Goal: Information Seeking & Learning: Learn about a topic

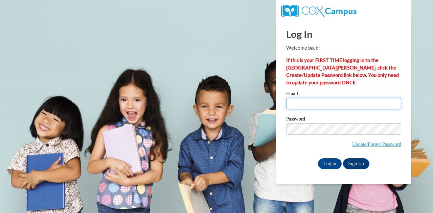
click at [302, 107] on input "Email" at bounding box center [343, 104] width 115 height 12
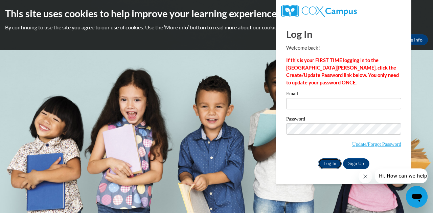
click at [329, 162] on input "Log In" at bounding box center [330, 164] width 24 height 11
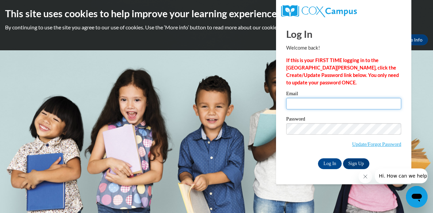
click at [300, 104] on input "Email" at bounding box center [343, 104] width 115 height 12
type input "[EMAIL_ADDRESS][PERSON_NAME][DOMAIN_NAME]"
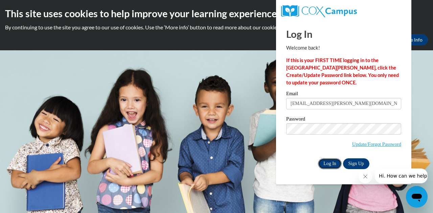
click at [328, 167] on input "Log In" at bounding box center [330, 164] width 24 height 11
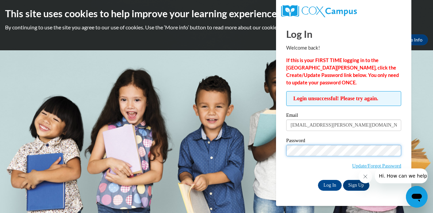
click at [318, 180] on input "Log In" at bounding box center [330, 185] width 24 height 11
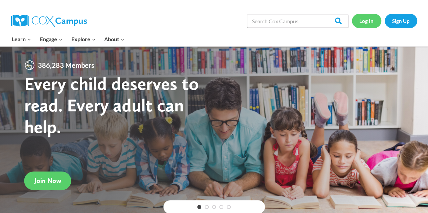
click at [365, 19] on link "Log In" at bounding box center [366, 21] width 29 height 14
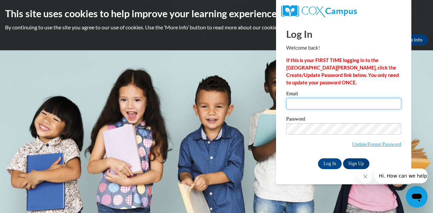
click at [332, 107] on input "Email" at bounding box center [343, 104] width 115 height 12
click at [292, 169] on div "Log In Sign Up" at bounding box center [343, 164] width 115 height 11
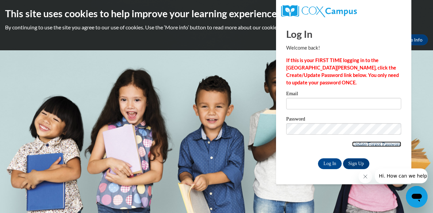
click at [364, 147] on link "Update/Forgot Password" at bounding box center [376, 144] width 49 height 5
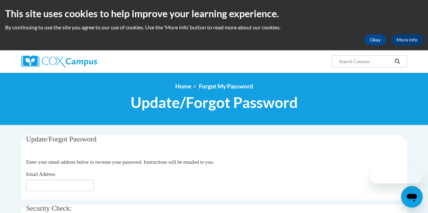
scroll to position [18, 0]
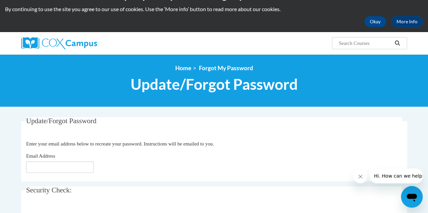
click at [58, 176] on fieldset "Update/Forgot Password Please enter your email address Enter your email address…" at bounding box center [214, 149] width 386 height 64
click at [58, 164] on input "Email Address" at bounding box center [60, 168] width 68 height 12
type input "[EMAIL_ADDRESS][DOMAIN_NAME]"
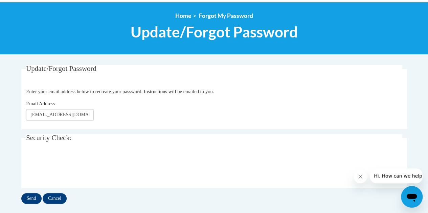
scroll to position [71, 0]
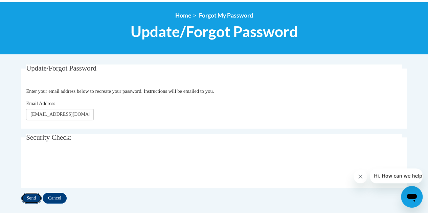
click at [32, 197] on input "Send" at bounding box center [31, 198] width 20 height 11
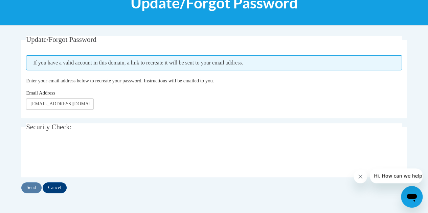
scroll to position [114, 0]
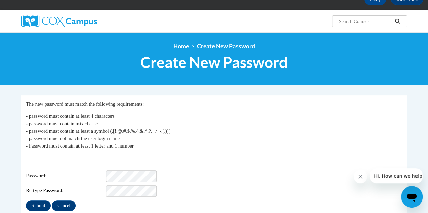
scroll to position [41, 0]
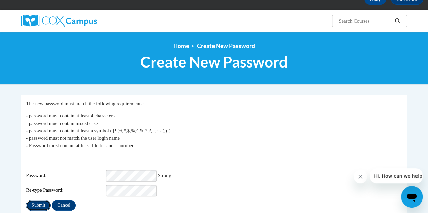
click at [40, 200] on input "Submit" at bounding box center [38, 205] width 24 height 11
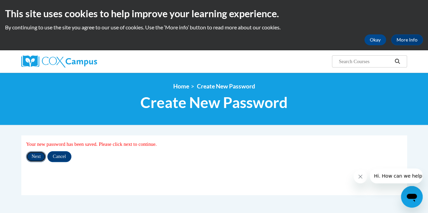
click at [36, 154] on input "Next" at bounding box center [36, 157] width 20 height 11
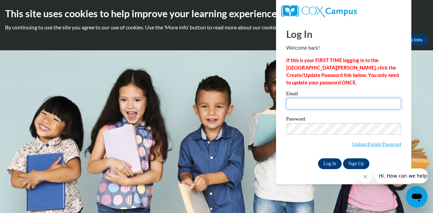
type input "[EMAIL_ADDRESS][PERSON_NAME][DOMAIN_NAME]"
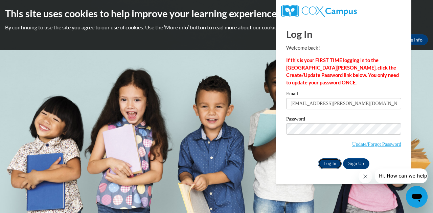
click at [331, 161] on input "Log In" at bounding box center [330, 164] width 24 height 11
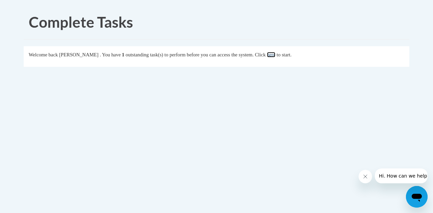
click at [275, 53] on link "here" at bounding box center [271, 54] width 8 height 5
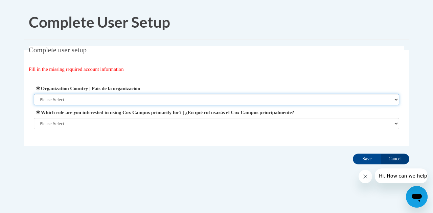
click at [244, 99] on select "Please Select United States | Estados Unidos Outside of the United States | Fue…" at bounding box center [217, 100] width 366 height 12
select select "ad49bcad-a171-4b2e-b99c-48b446064914"
click at [34, 94] on select "Please Select United States | Estados Unidos Outside of the United States | Fue…" at bounding box center [217, 100] width 366 height 12
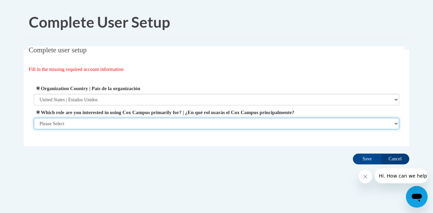
click at [227, 124] on select "Please Select College/University | Colegio/Universidad Community/Nonprofit Part…" at bounding box center [217, 124] width 366 height 12
select select "fbf2d438-af2f-41f8-98f1-81c410e29de3"
click at [34, 130] on select "Please Select College/University | Colegio/Universidad Community/Nonprofit Part…" at bounding box center [217, 124] width 366 height 12
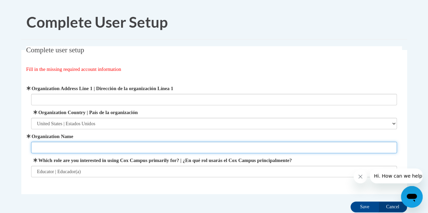
click at [201, 144] on input "Organization Name" at bounding box center [214, 148] width 366 height 12
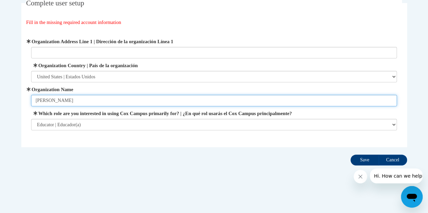
type input "Clay Harmony Leland"
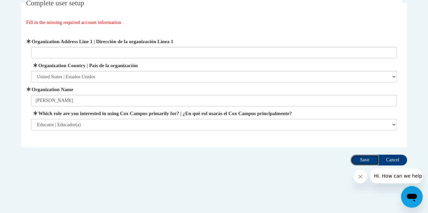
click at [360, 162] on input "Save" at bounding box center [364, 160] width 28 height 11
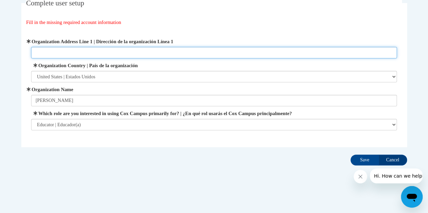
click at [181, 51] on input "Organization Address Line 1 | Dirección de la organización Línea 1" at bounding box center [214, 53] width 366 height 12
type input "3353 Blue Springs Walk Northwest"
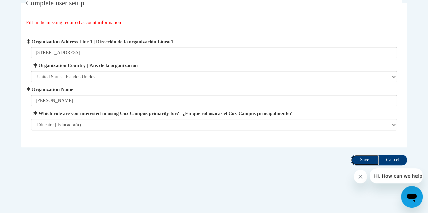
click at [363, 162] on input "Save" at bounding box center [364, 160] width 28 height 11
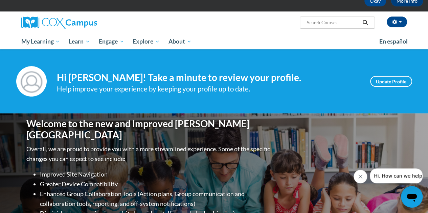
scroll to position [47, 0]
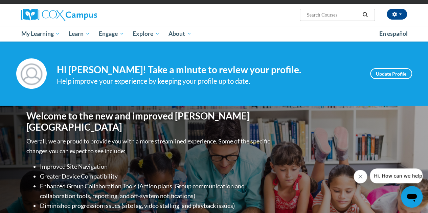
click at [334, 18] on input "Search..." at bounding box center [333, 15] width 54 height 8
type input "core phonics assessmnet"
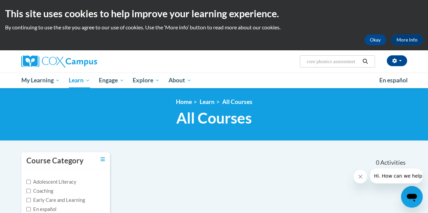
click at [357, 63] on input "core phonics assessmnet" at bounding box center [333, 62] width 54 height 8
type input "core phonics assessment"
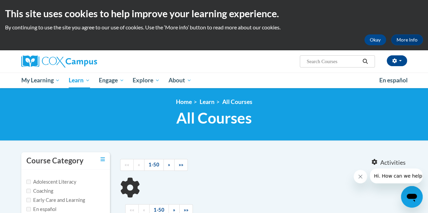
type input "core phonics assessment"
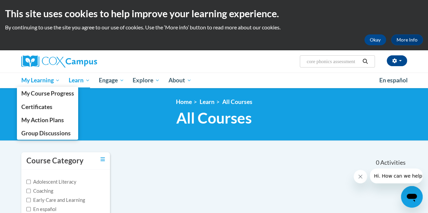
click at [40, 82] on span "My Learning" at bounding box center [40, 80] width 39 height 8
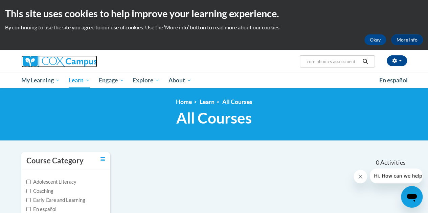
click at [61, 59] on img at bounding box center [59, 61] width 76 height 12
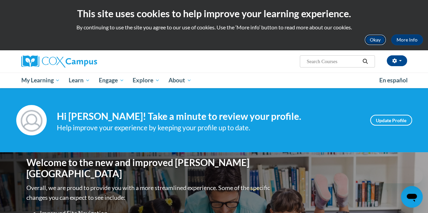
click at [376, 39] on button "Okay" at bounding box center [375, 40] width 22 height 11
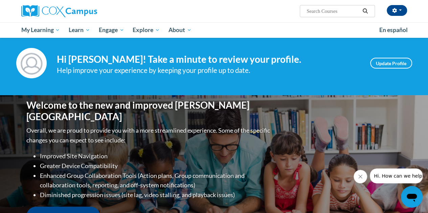
scroll to position [4, 0]
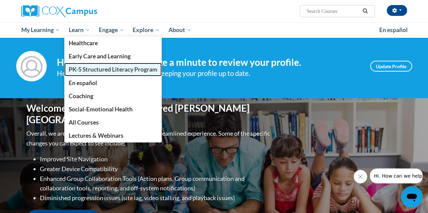
click at [88, 69] on span "PK-5 Structured Literacy Program" at bounding box center [113, 69] width 89 height 7
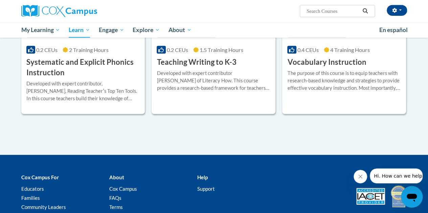
scroll to position [821, 0]
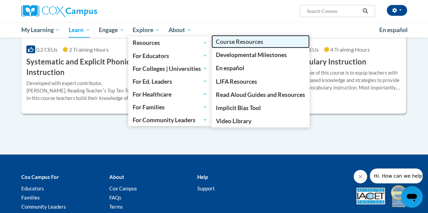
click at [229, 42] on span "Course Resources" at bounding box center [239, 41] width 47 height 7
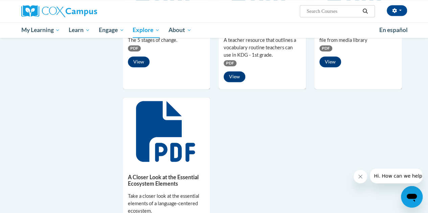
scroll to position [480, 0]
click at [341, 10] on input "Search..." at bounding box center [333, 11] width 54 height 8
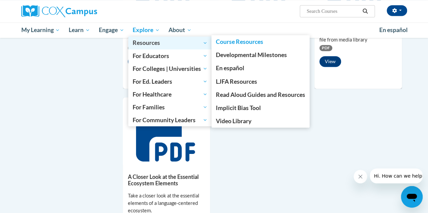
click at [149, 45] on span "Resources" at bounding box center [170, 43] width 75 height 8
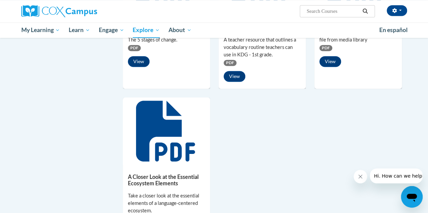
click at [325, 11] on input "Search..." at bounding box center [333, 11] width 54 height 8
type input "Core phonics"
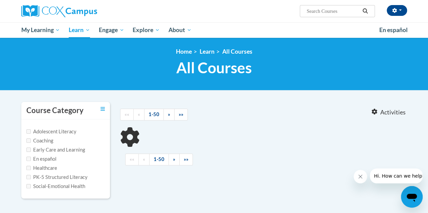
type input "Core phonics"
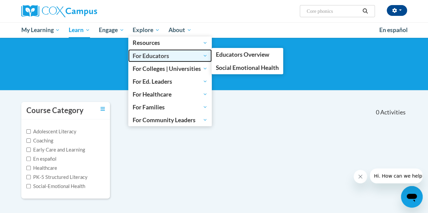
click at [142, 52] on span "For Educators" at bounding box center [170, 56] width 75 height 8
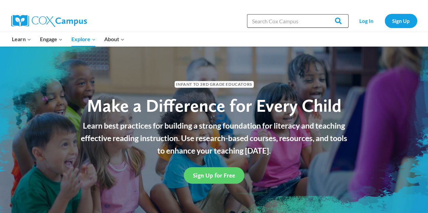
click at [283, 23] on input "Search in [URL][DOMAIN_NAME]" at bounding box center [297, 21] width 101 height 14
type input "Core phonics"
click at [322, 14] on input "Search" at bounding box center [335, 21] width 26 height 14
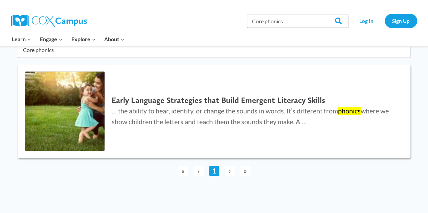
scroll to position [50, 0]
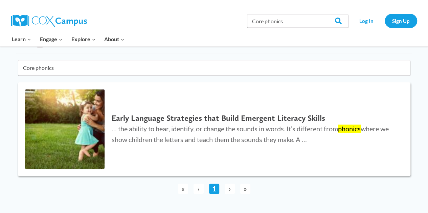
click at [181, 118] on h2 "Early Language Strategies that Build Emergent Literacy Skills" at bounding box center [254, 119] width 285 height 10
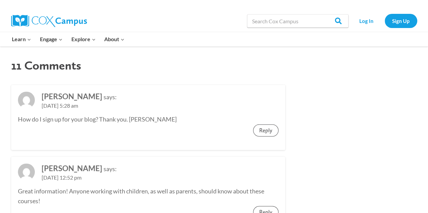
scroll to position [1683, 0]
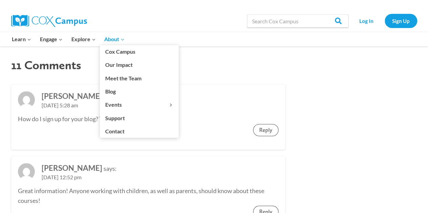
click at [108, 40] on span "About Expand" at bounding box center [114, 39] width 20 height 9
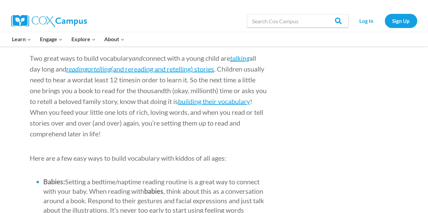
scroll to position [606, 0]
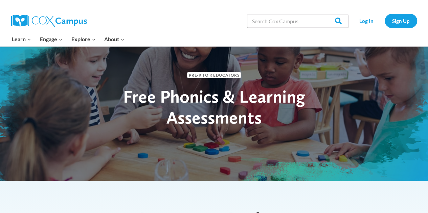
scroll to position [24, 0]
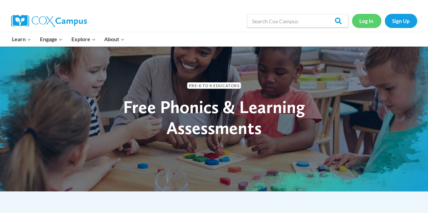
click at [369, 17] on link "Log In" at bounding box center [366, 21] width 29 height 14
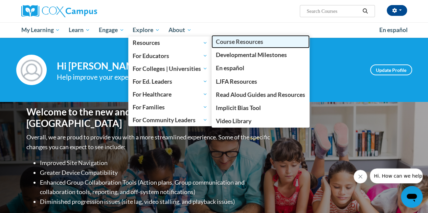
click at [222, 41] on span "Course Resources" at bounding box center [239, 41] width 47 height 7
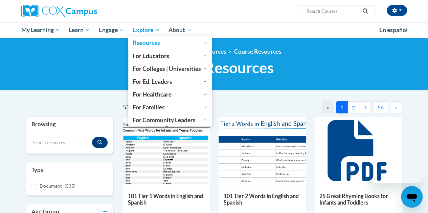
click at [136, 25] on link "Explore" at bounding box center [146, 30] width 36 height 16
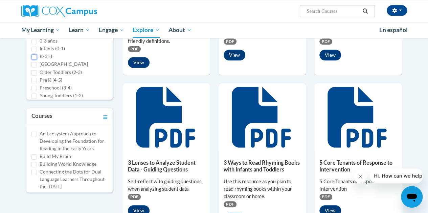
click at [36, 56] on input "K-3rd" at bounding box center [33, 56] width 5 height 5
checkbox input "true"
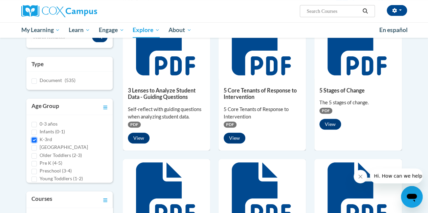
scroll to position [5, 0]
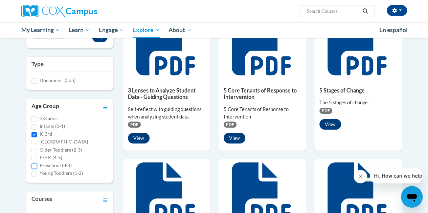
click at [33, 164] on input "Preschool (3-4)" at bounding box center [33, 166] width 5 height 5
checkbox input "true"
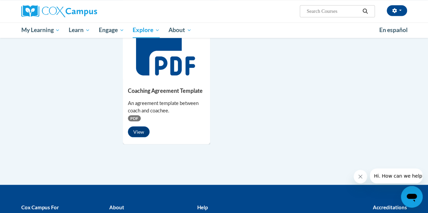
scroll to position [602, 0]
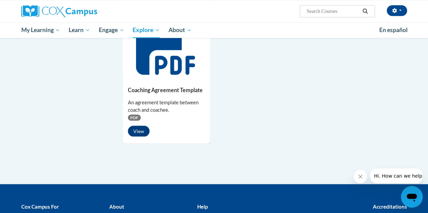
click at [340, 14] on input "Search..." at bounding box center [333, 11] width 54 height 8
type input "Core phonics"
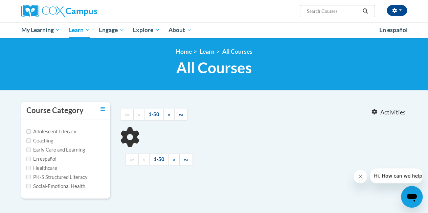
type input "Core phonics"
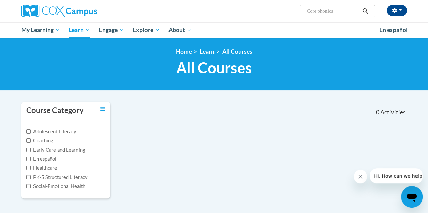
click at [0, 143] on body "[PERSON_NAME] ([GEOGRAPHIC_DATA]/New_York UTC-04:00) My Profile Inbox My Transc…" at bounding box center [214, 180] width 428 height 360
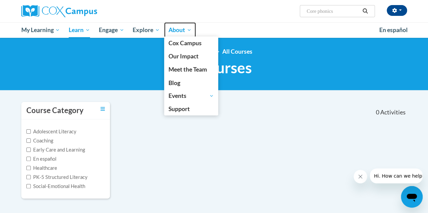
click at [183, 25] on link "About" at bounding box center [180, 30] width 32 height 16
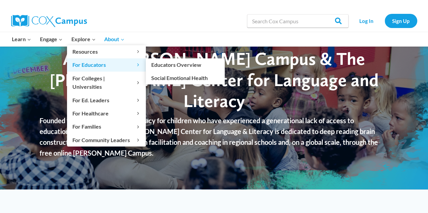
scroll to position [26, 0]
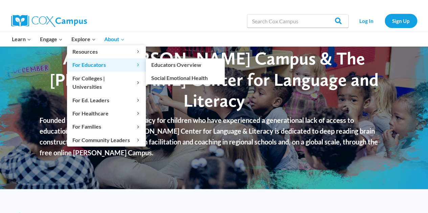
click at [78, 66] on span "For Educators Expand" at bounding box center [106, 65] width 68 height 9
click at [105, 64] on span "For Educators Expand" at bounding box center [106, 65] width 68 height 9
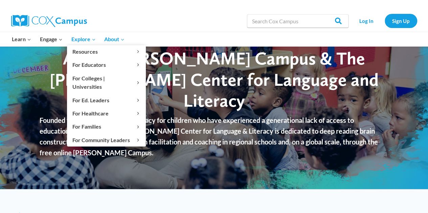
click at [82, 40] on span "Explore Expand" at bounding box center [83, 39] width 24 height 9
